Goal: Check status: Check status

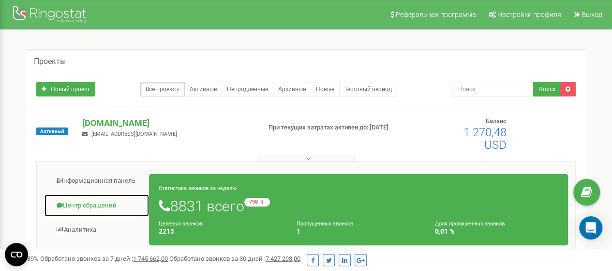
click at [95, 199] on link "Центр обращений" at bounding box center [96, 206] width 105 height 24
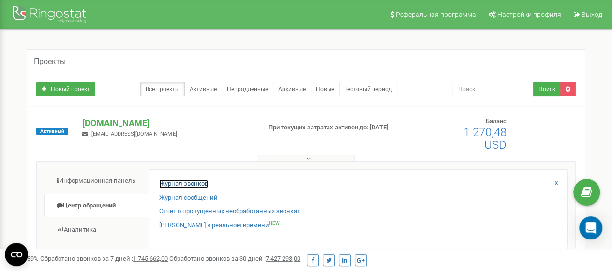
click at [176, 180] on link "Журнал звонков" at bounding box center [183, 183] width 49 height 9
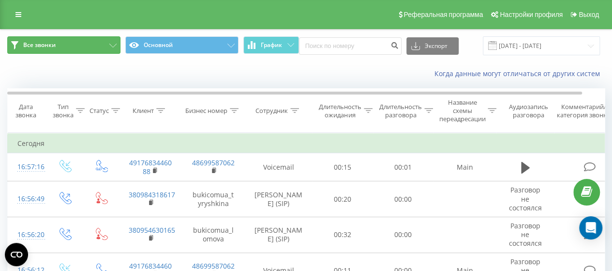
click at [88, 39] on button "Все звонки" at bounding box center [63, 44] width 113 height 17
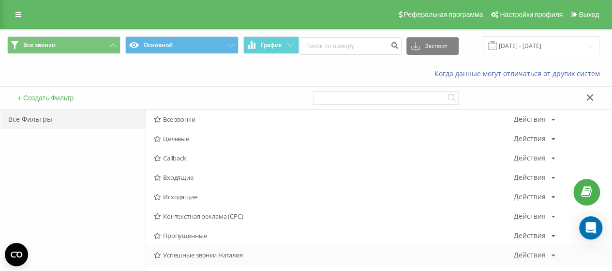
click at [187, 251] on span "Успешные звонки Наталия" at bounding box center [334, 254] width 360 height 7
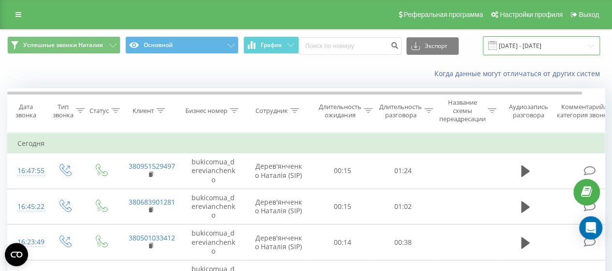
click at [578, 48] on input "[DATE] - [DATE]" at bounding box center [541, 45] width 117 height 19
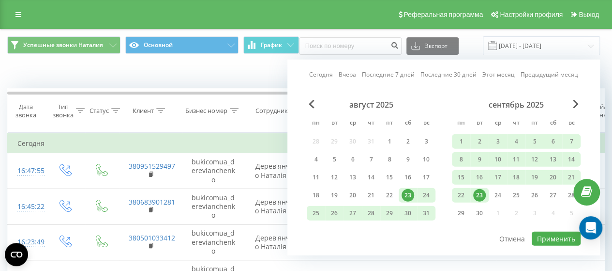
click at [482, 194] on div "23" at bounding box center [479, 195] width 13 height 13
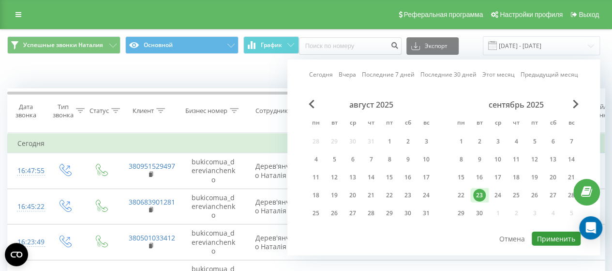
click at [549, 237] on button "Применить" at bounding box center [556, 238] width 49 height 14
type input "[DATE] - [DATE]"
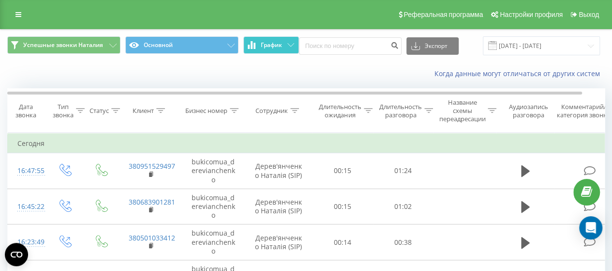
click at [275, 38] on button "График" at bounding box center [271, 44] width 56 height 17
